Goal: Communication & Community: Answer question/provide support

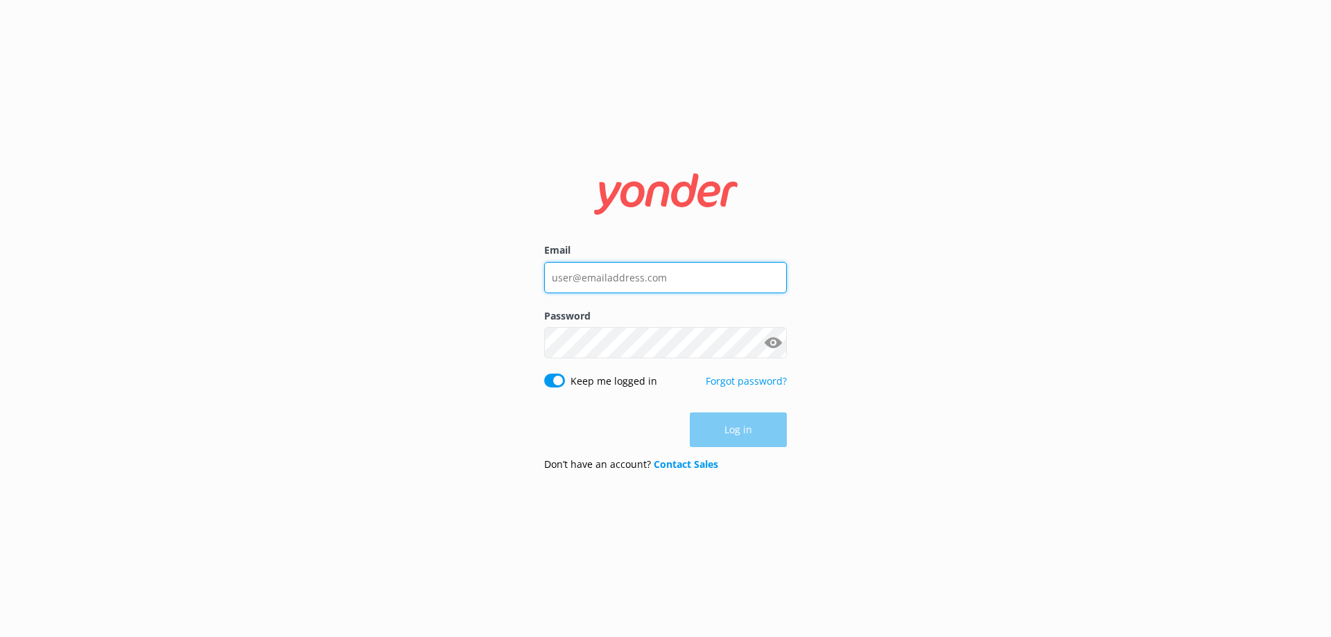
type input "[EMAIL_ADDRESS][DOMAIN_NAME]"
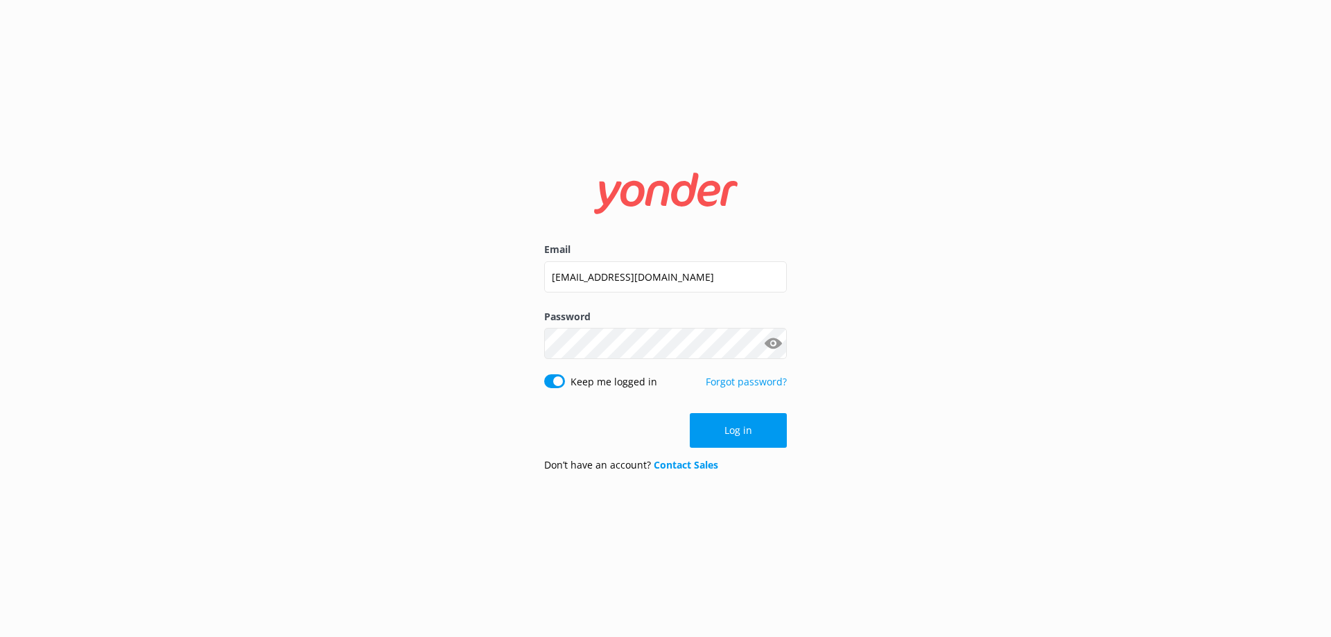
click at [767, 444] on div "Log in" at bounding box center [665, 430] width 243 height 35
click at [767, 431] on button "Log in" at bounding box center [738, 430] width 97 height 35
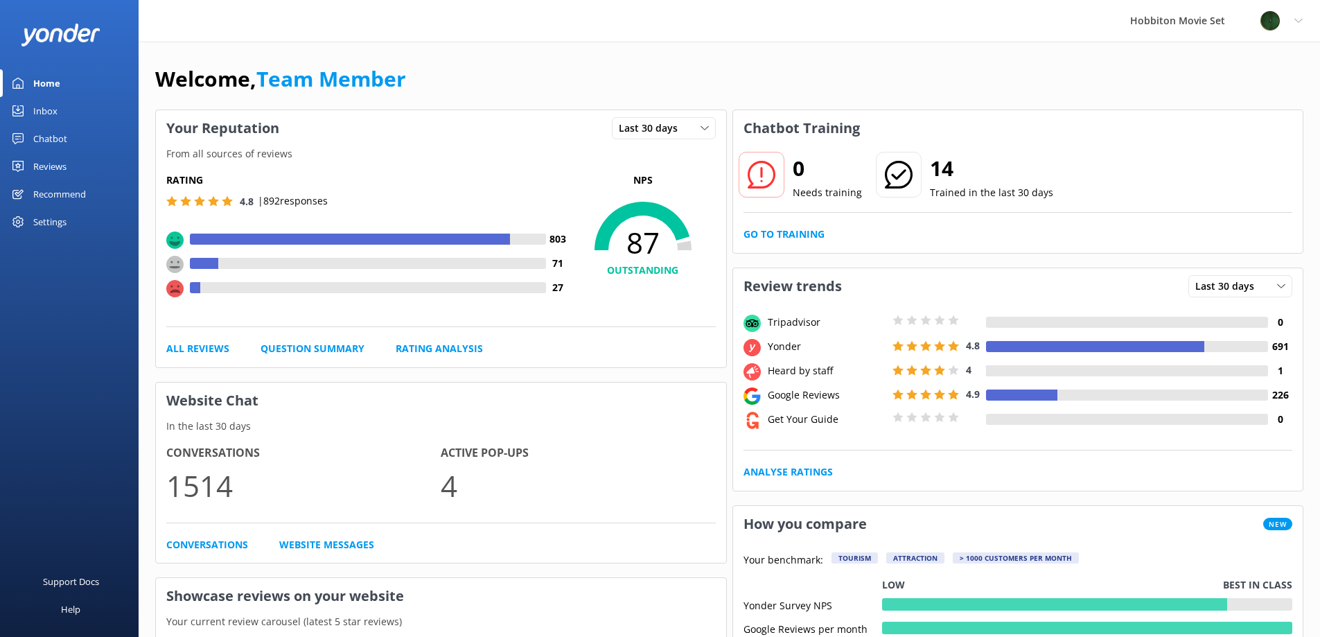
click at [61, 136] on div "Chatbot" at bounding box center [50, 139] width 34 height 28
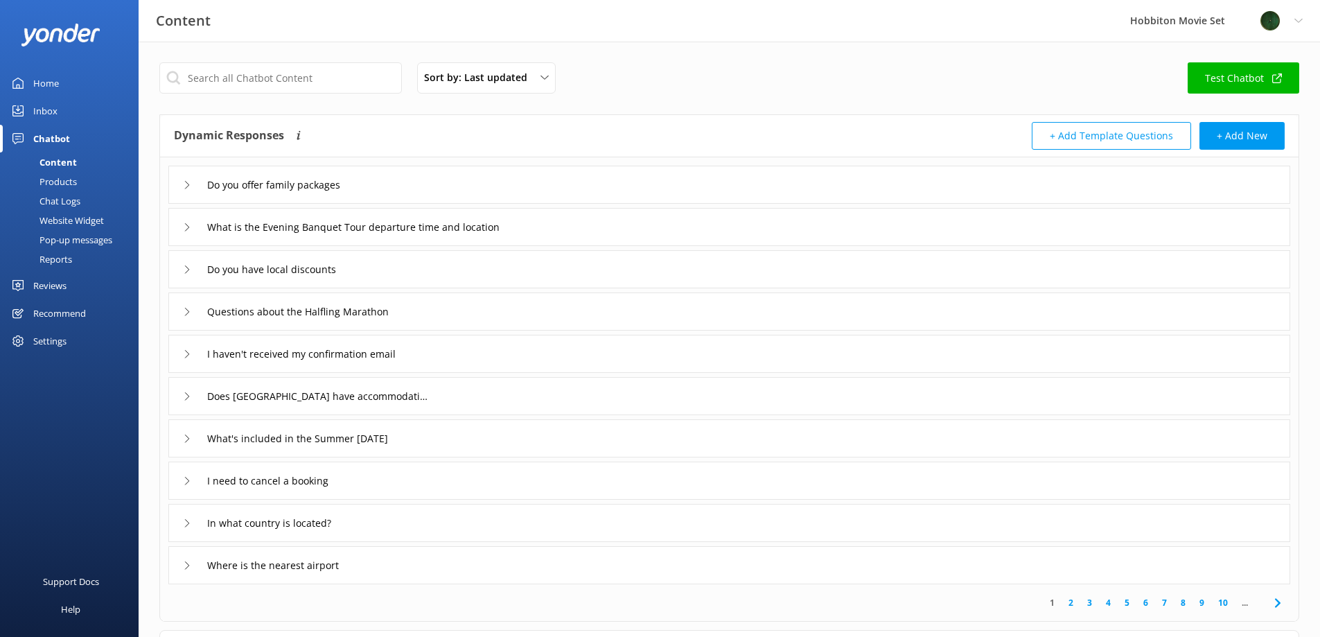
click at [43, 110] on div "Inbox" at bounding box center [45, 111] width 24 height 28
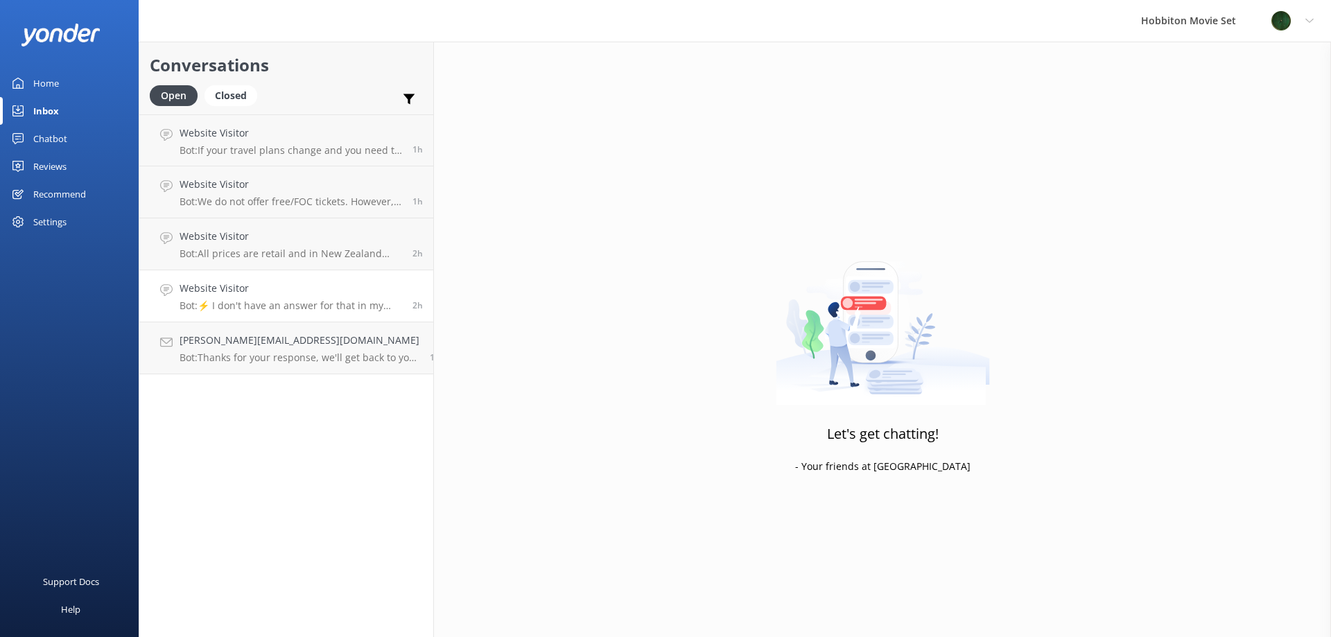
click at [304, 293] on h4 "Website Visitor" at bounding box center [291, 288] width 223 height 15
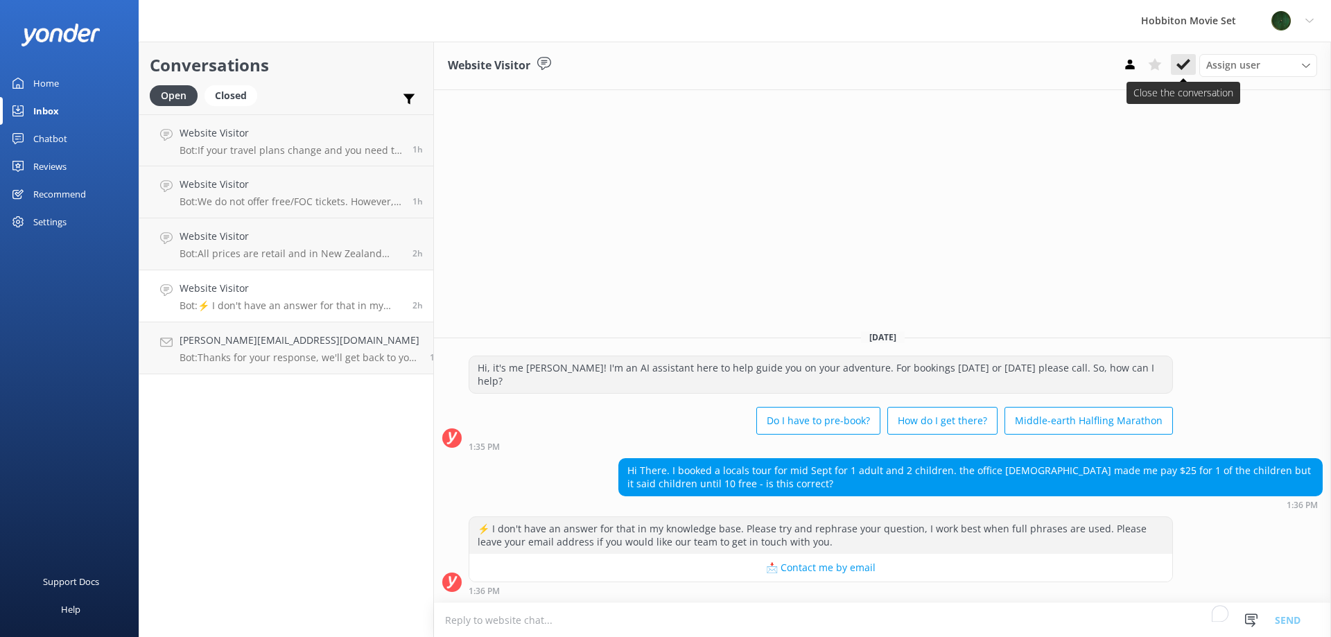
click at [1185, 64] on use at bounding box center [1183, 64] width 14 height 11
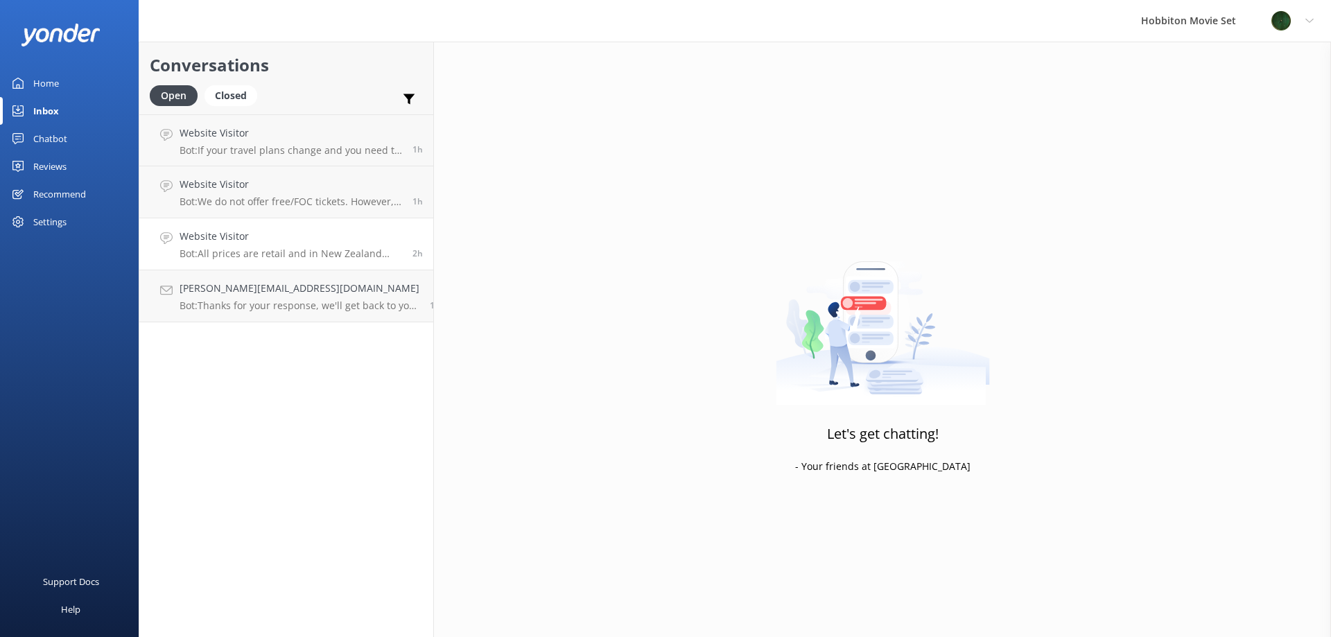
click at [297, 251] on p "Bot: All prices are retail and in New Zealand Dollars (NZD) - GST inclusive." at bounding box center [291, 253] width 223 height 12
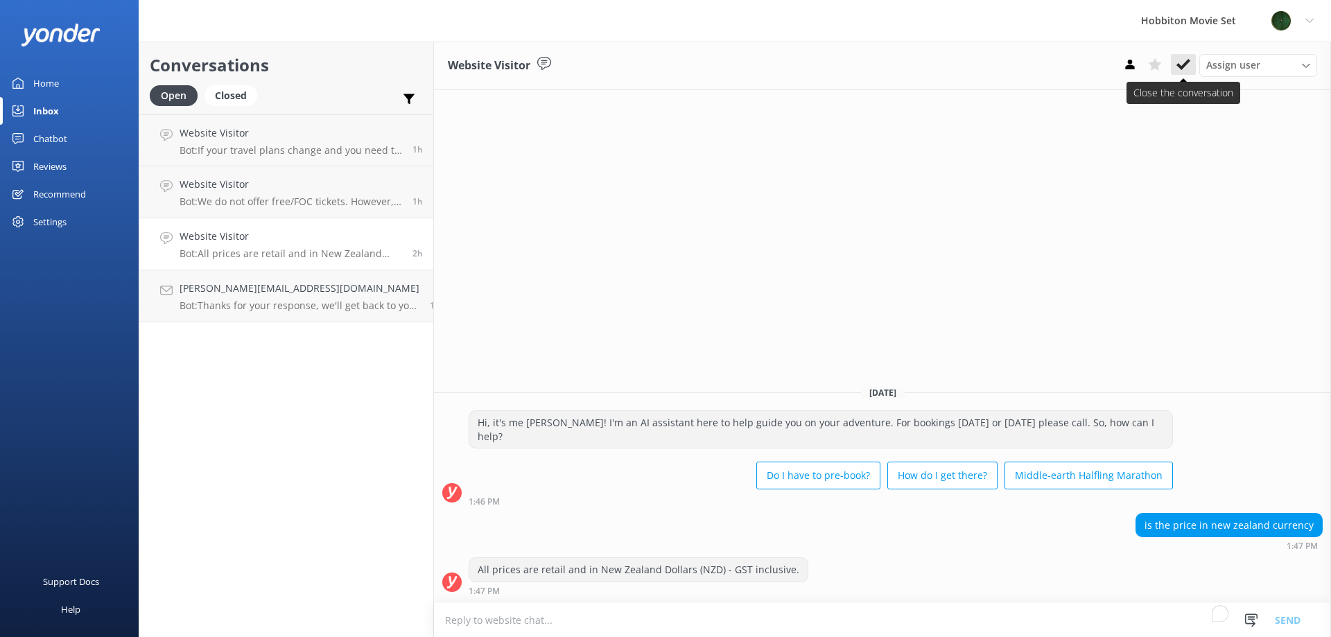
click at [1183, 62] on icon at bounding box center [1183, 65] width 14 height 14
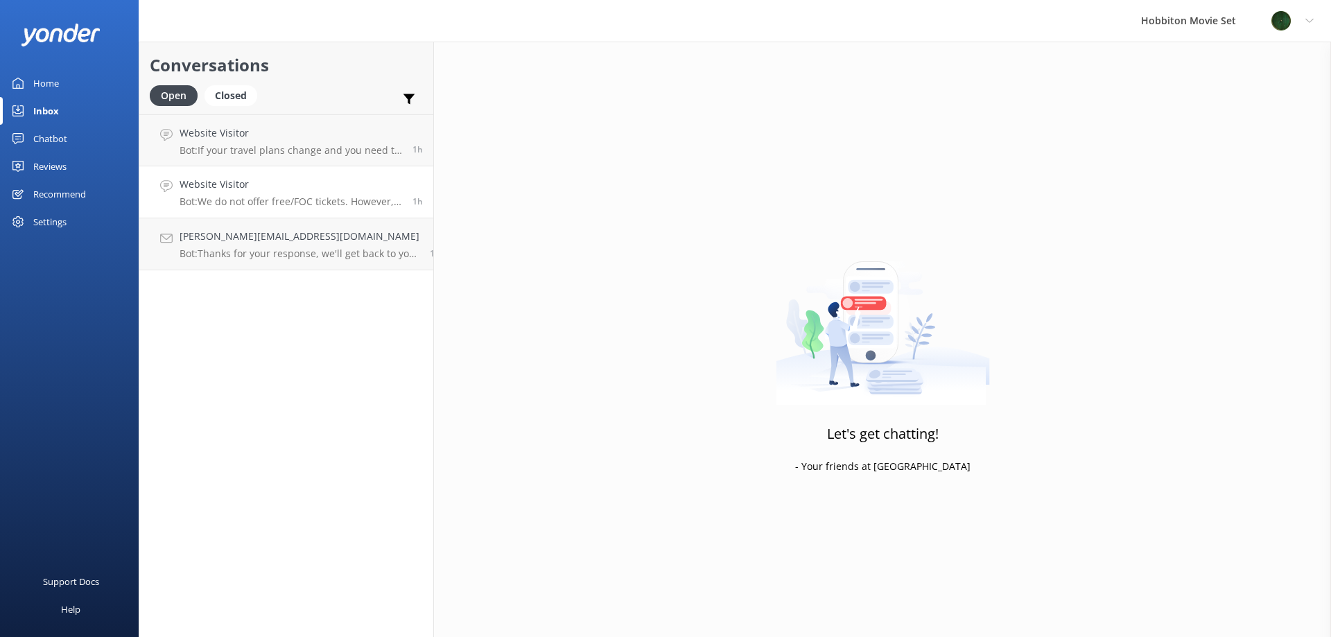
click at [238, 200] on p "Bot: We do not offer free/FOC tickets. However, you can purchase a gift voucher…" at bounding box center [291, 201] width 223 height 12
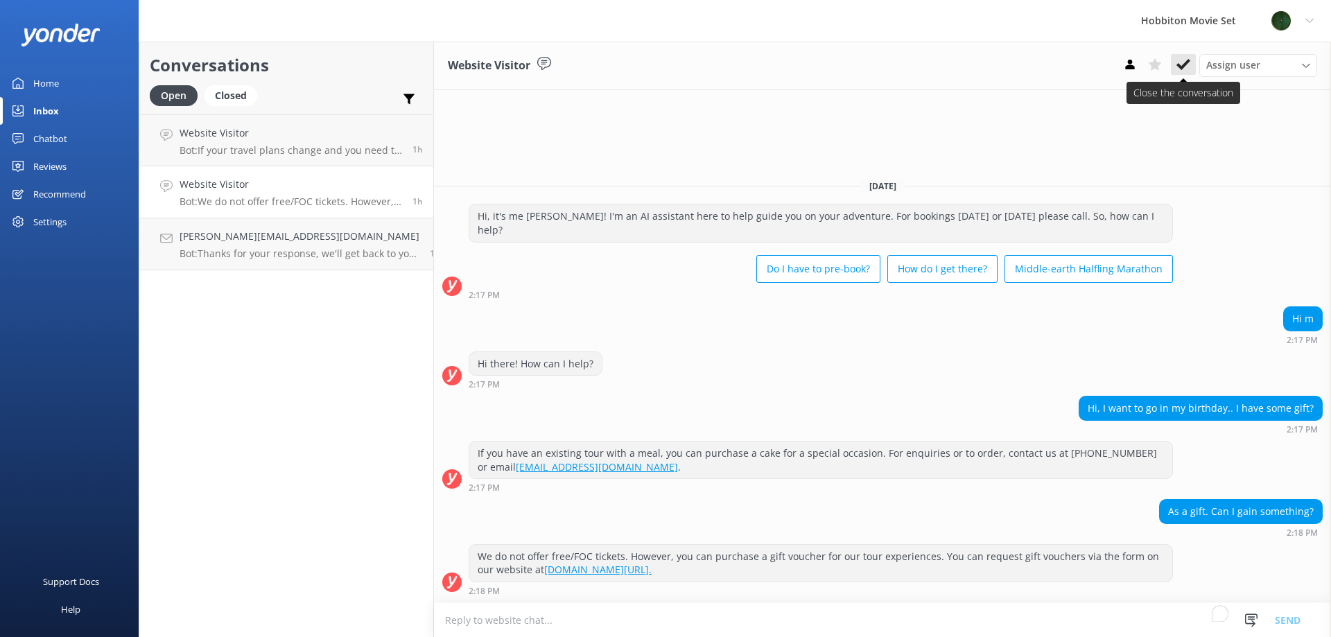
click at [1186, 56] on button at bounding box center [1183, 64] width 25 height 21
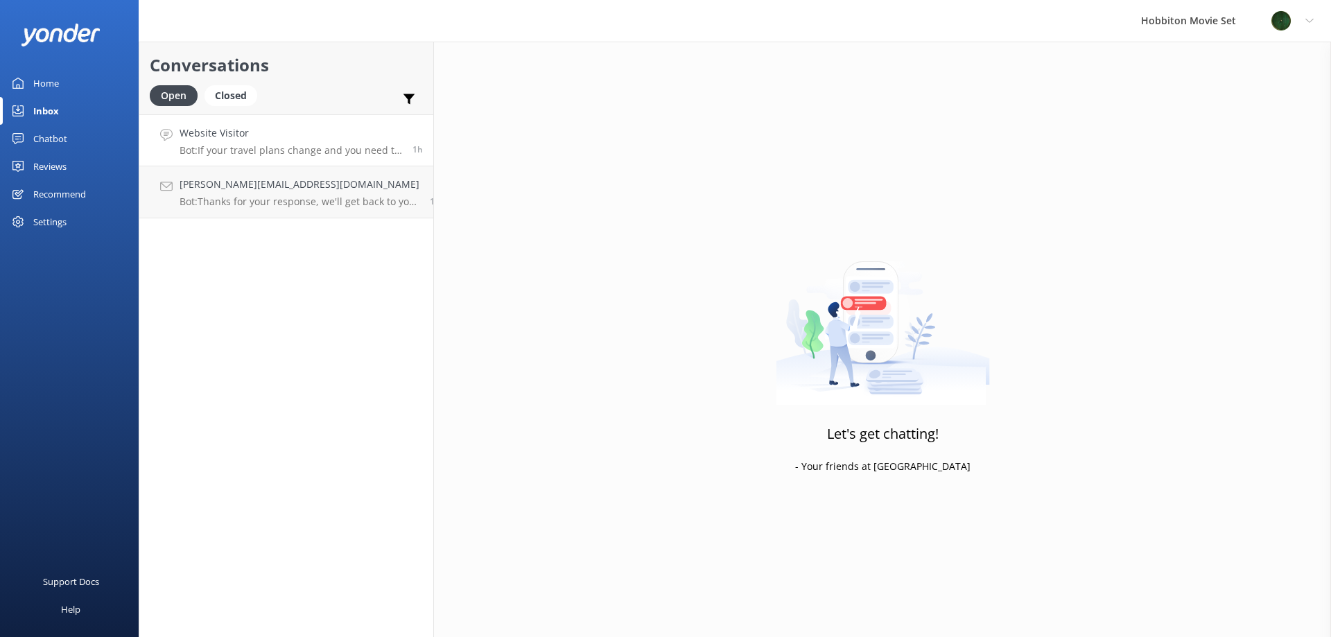
click at [324, 145] on p "Bot: If your travel plans change and you need to amend your booking, please con…" at bounding box center [291, 150] width 223 height 12
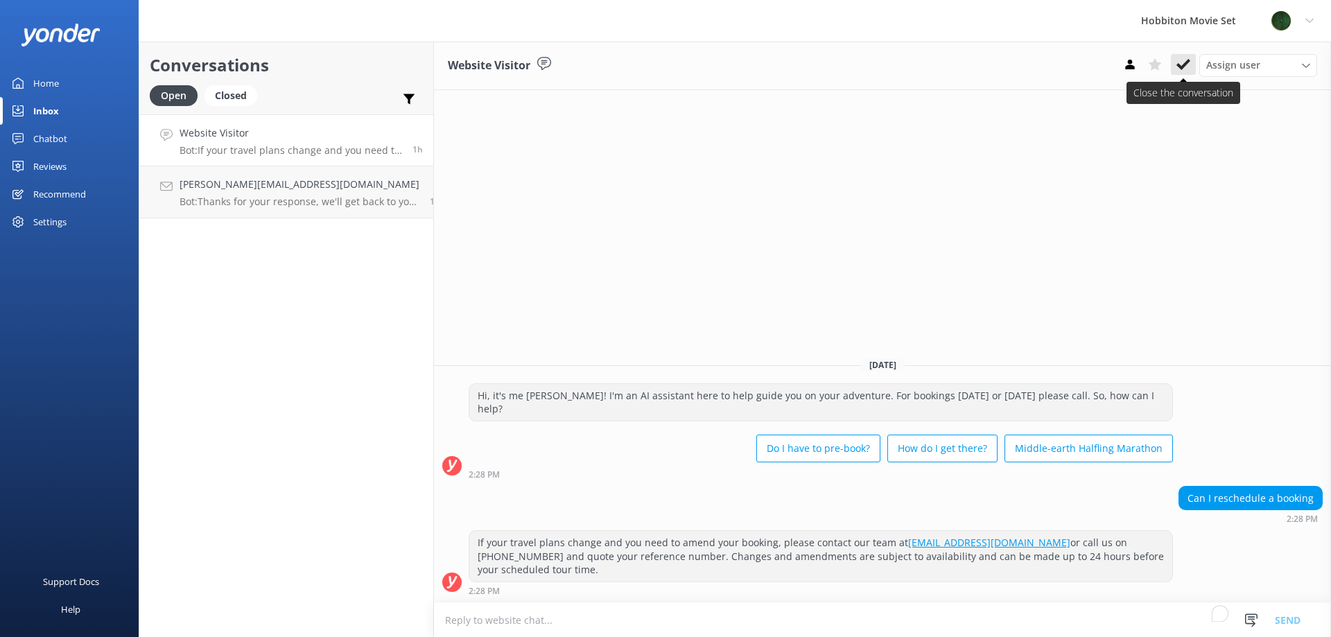
click at [1178, 64] on use at bounding box center [1183, 64] width 14 height 11
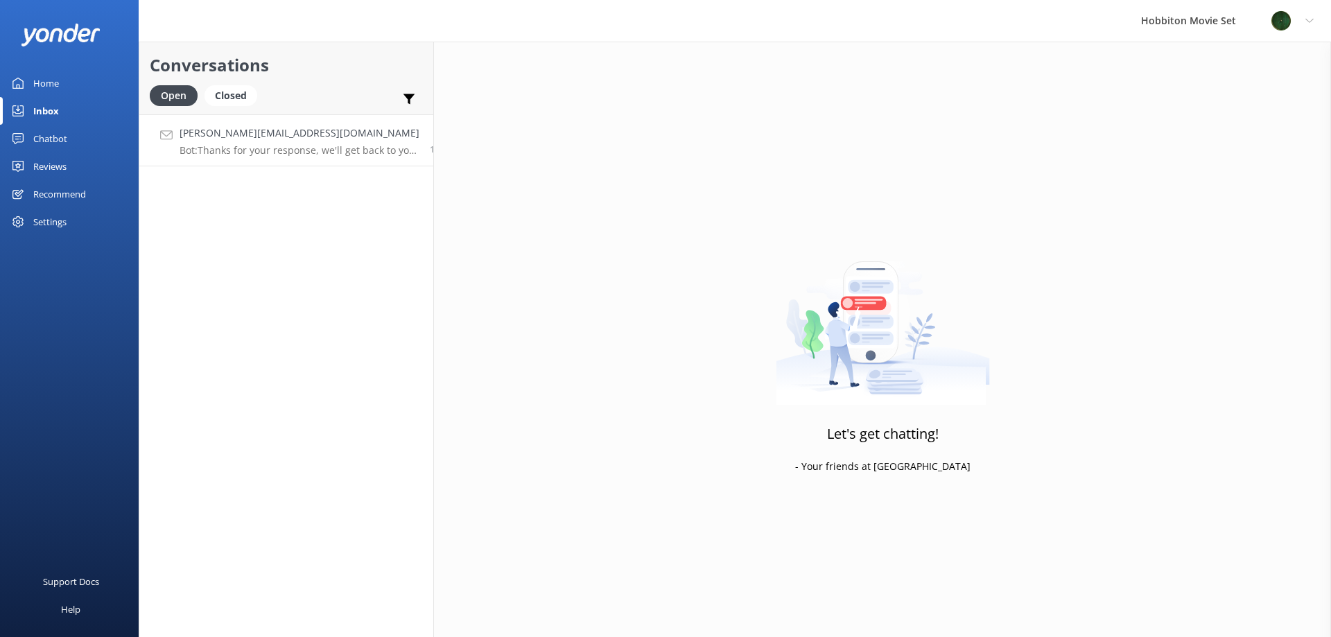
click at [269, 138] on h4 "[PERSON_NAME][EMAIL_ADDRESS][DOMAIN_NAME]" at bounding box center [300, 132] width 240 height 15
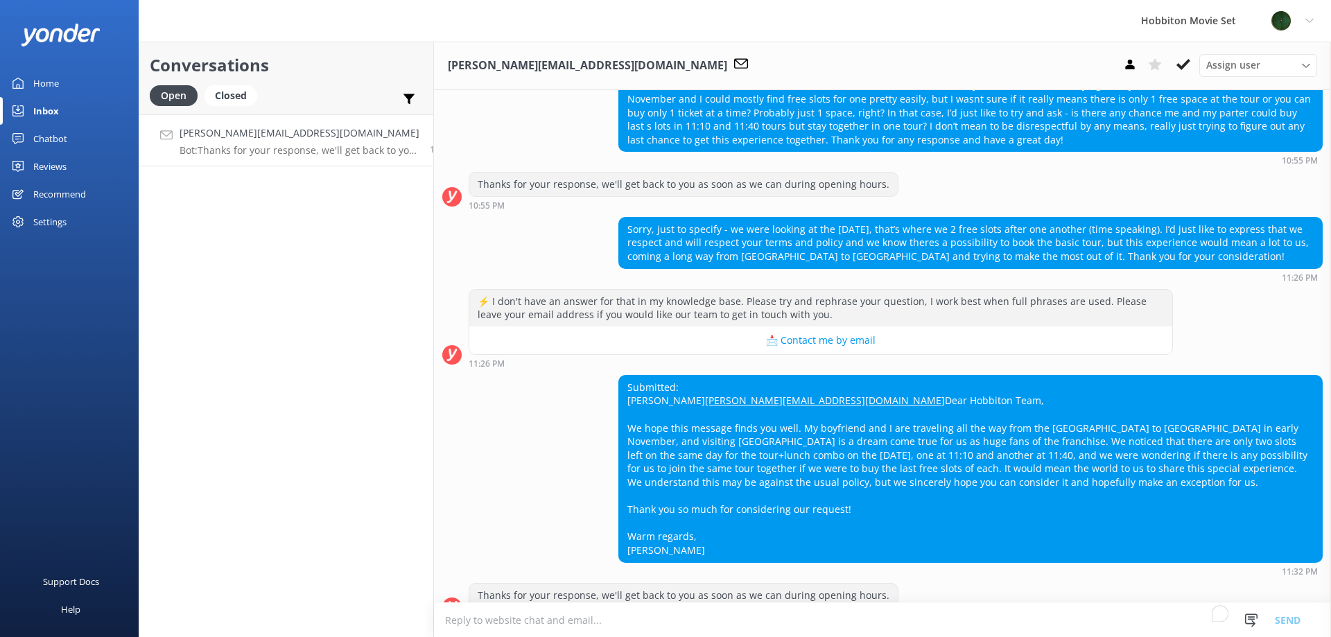
scroll to position [497, 0]
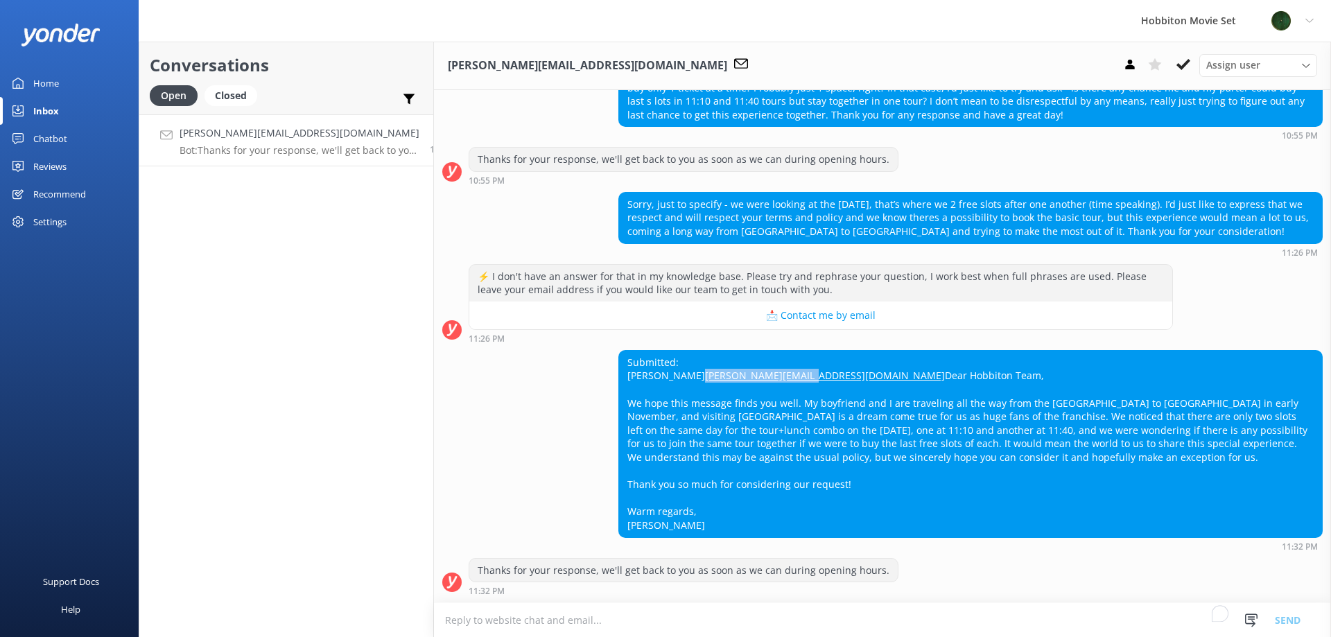
drag, startPoint x: 730, startPoint y: 362, endPoint x: 594, endPoint y: 361, distance: 135.9
click at [594, 361] on div "Submitted: Tereza Kozáková [EMAIL_ADDRESS][DOMAIN_NAME] Dear Hobbiton Team, We …" at bounding box center [882, 450] width 897 height 201
copy link "[PERSON_NAME][EMAIL_ADDRESS][DOMAIN_NAME]"
click at [825, 417] on div "Submitted: Tereza Kozáková [EMAIL_ADDRESS][DOMAIN_NAME] Dear Hobbiton Team, We …" at bounding box center [970, 444] width 703 height 186
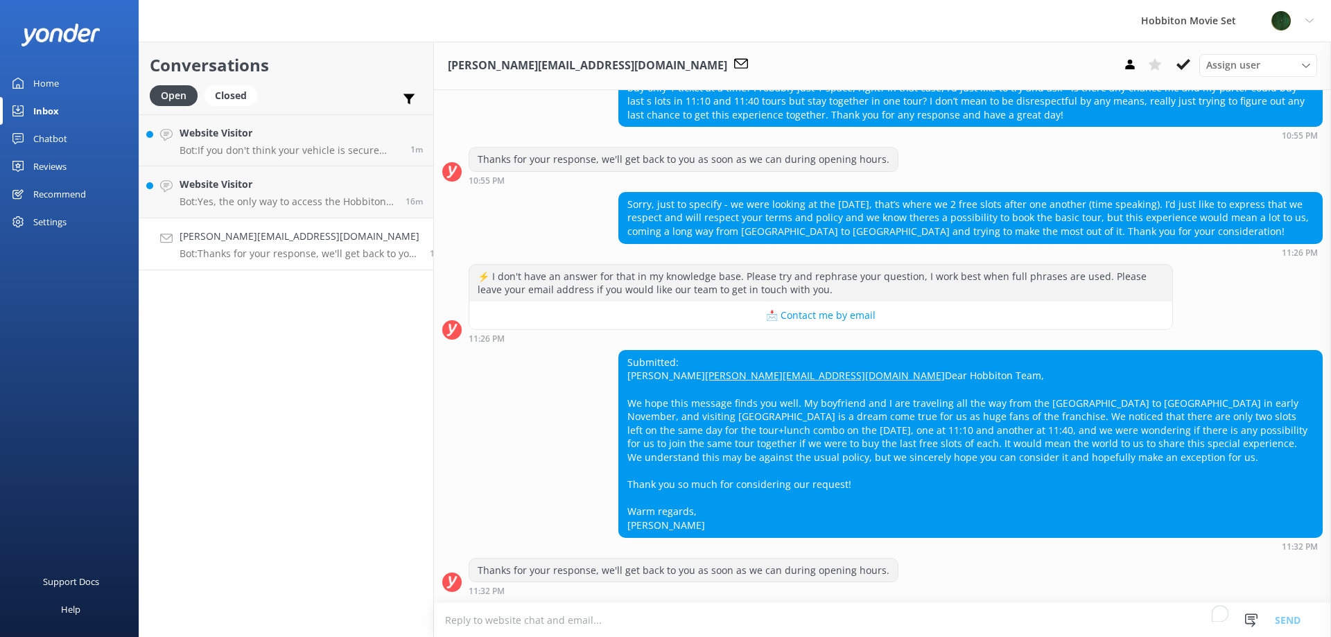
click at [1186, 62] on icon at bounding box center [1183, 65] width 14 height 14
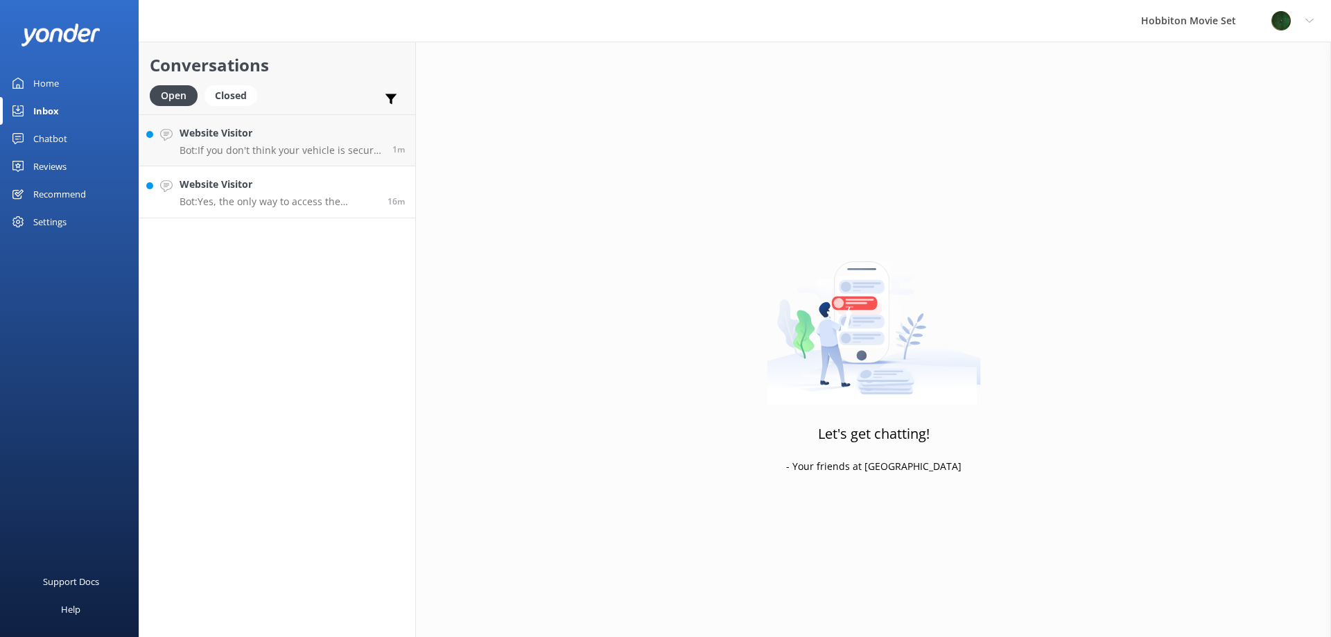
click at [259, 181] on h4 "Website Visitor" at bounding box center [279, 184] width 198 height 15
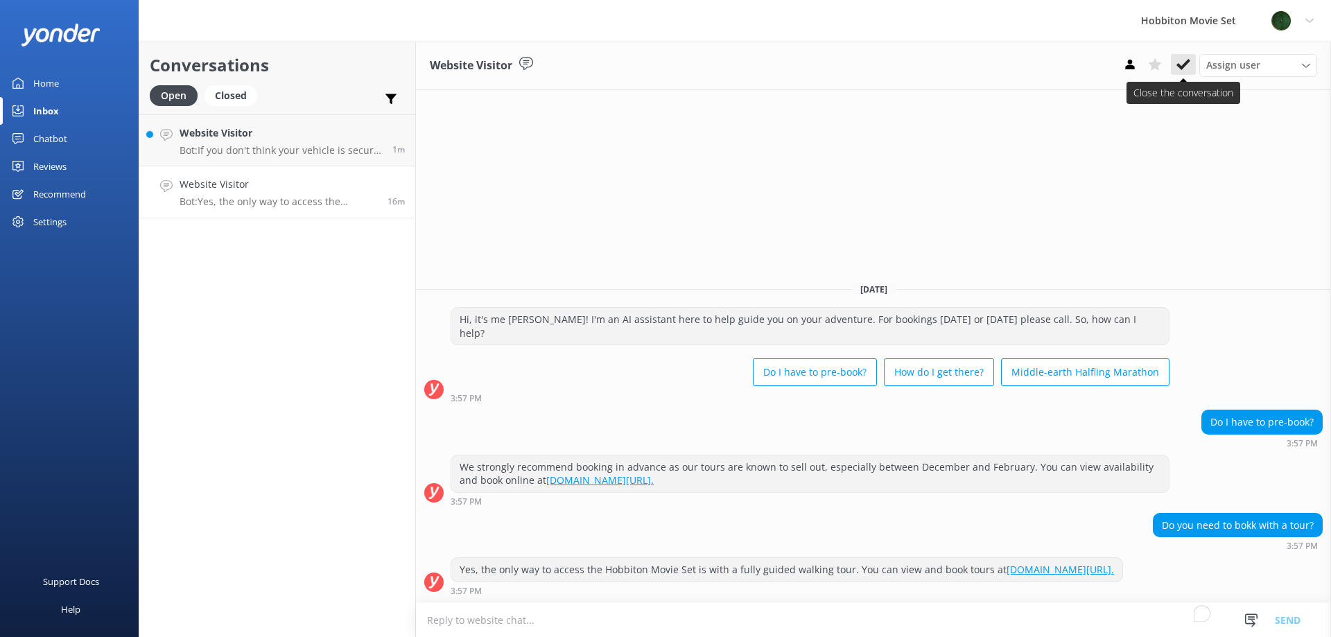
click at [1192, 67] on button at bounding box center [1183, 64] width 25 height 21
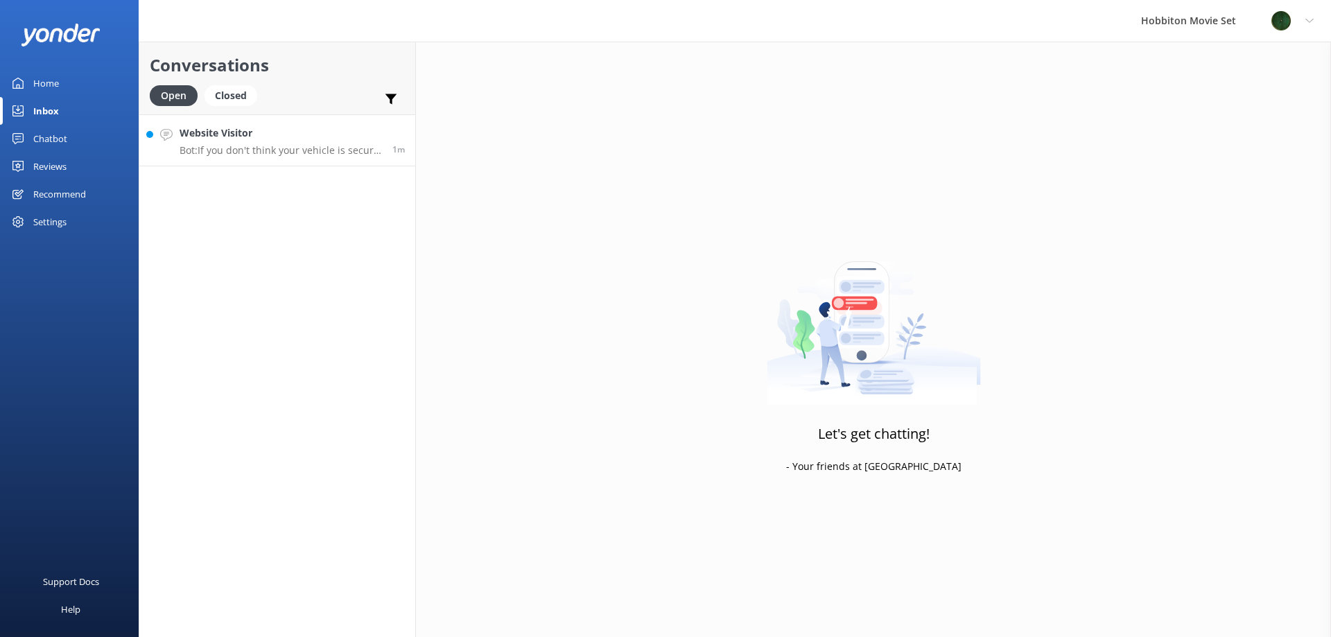
click at [298, 148] on p "Bot: If you don't think your vehicle is secure enough to store your luggage, we…" at bounding box center [281, 150] width 202 height 12
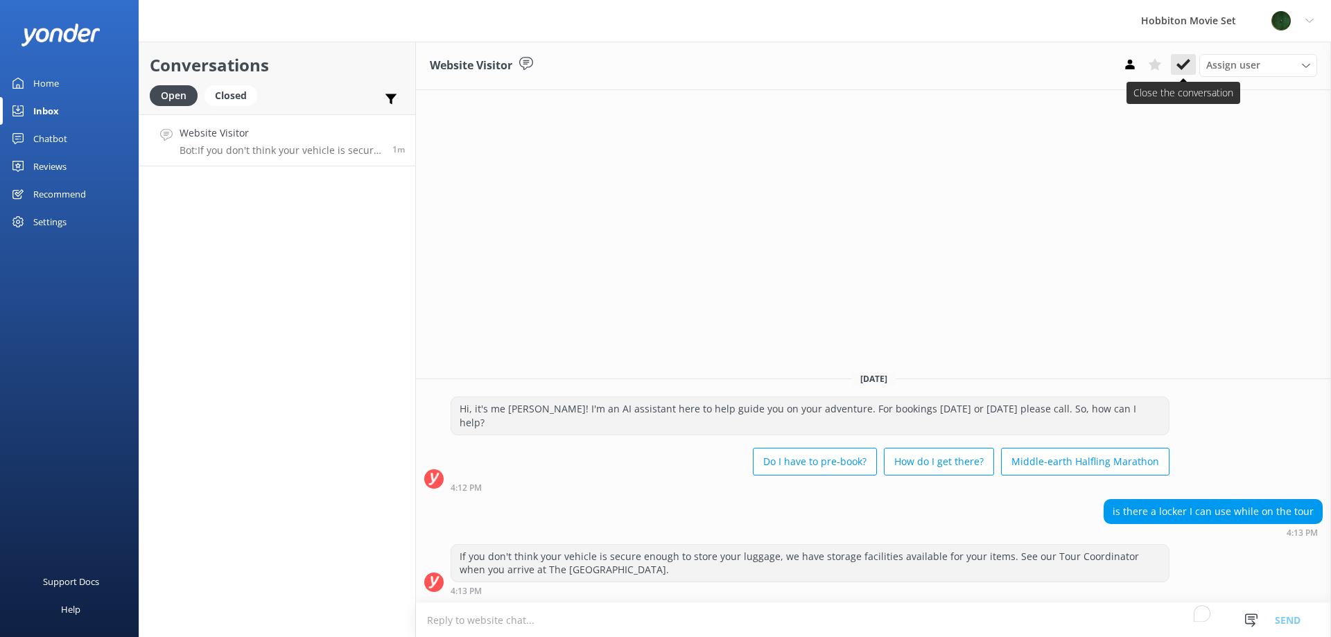
click at [1188, 67] on icon at bounding box center [1183, 65] width 14 height 14
